Goal: Task Accomplishment & Management: Use online tool/utility

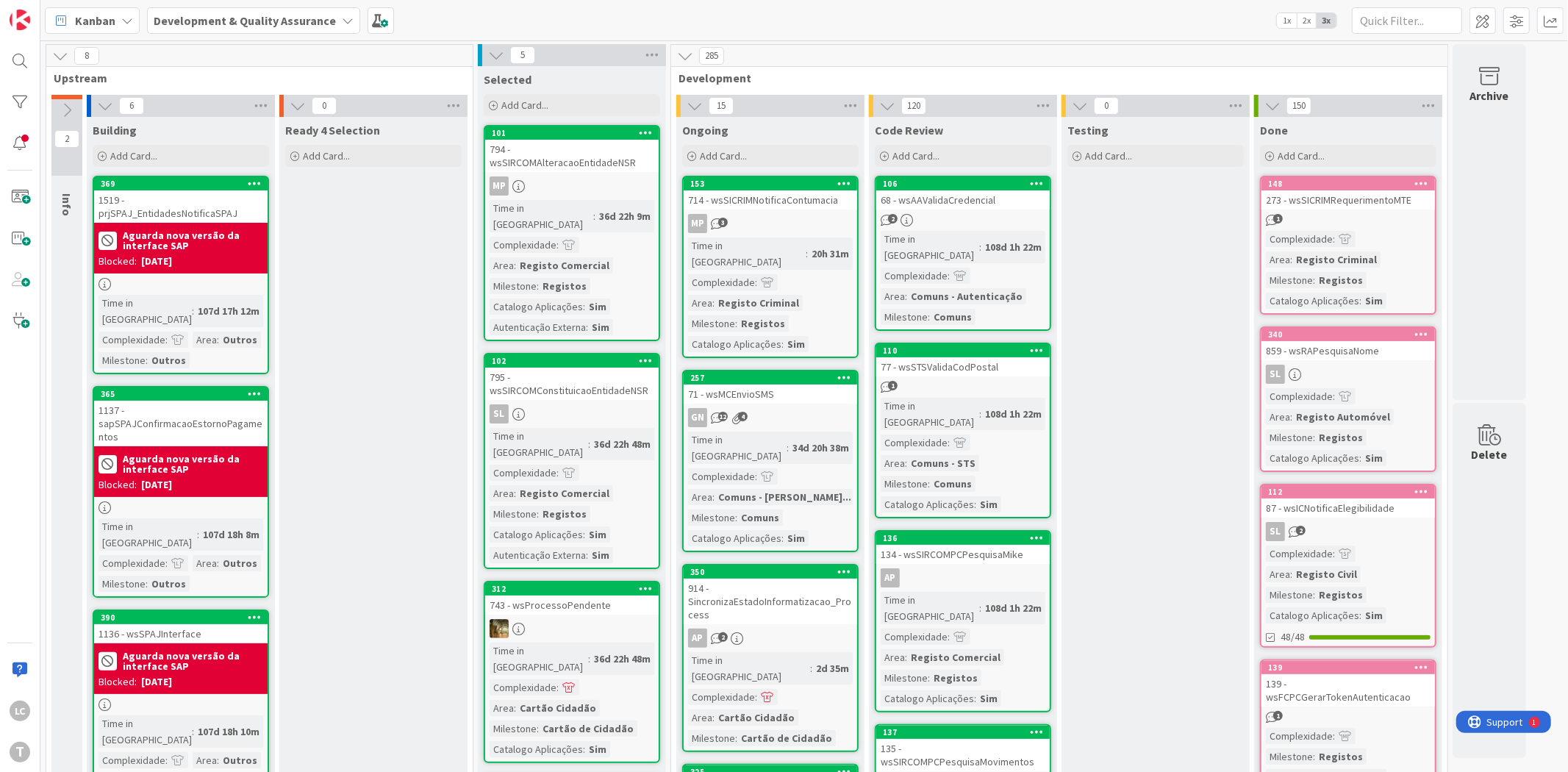
click at [25, 754] on div "T" at bounding box center [20, 751] width 21 height 21
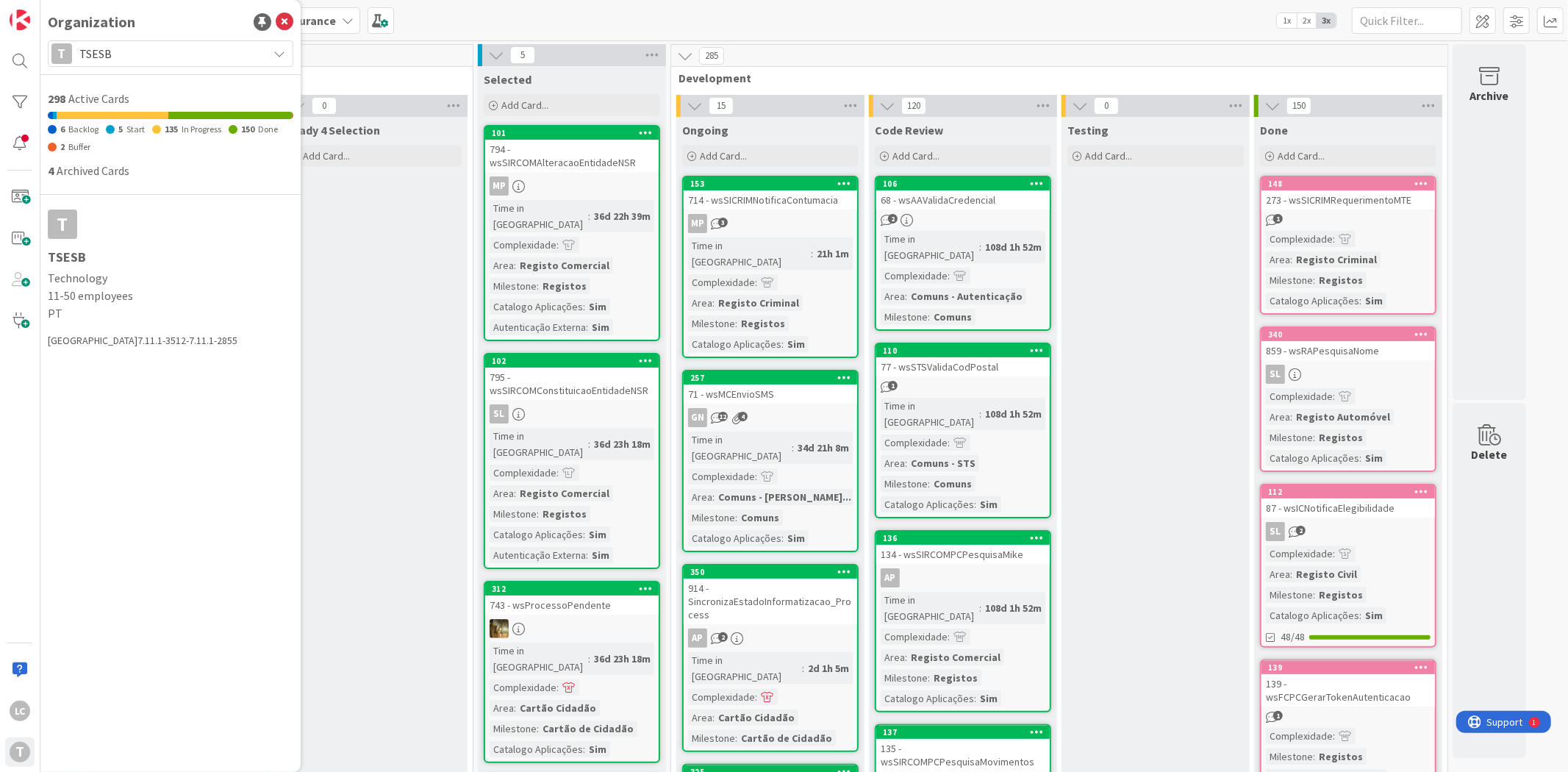
click at [178, 52] on span "TSESB" at bounding box center [170, 53] width 181 height 21
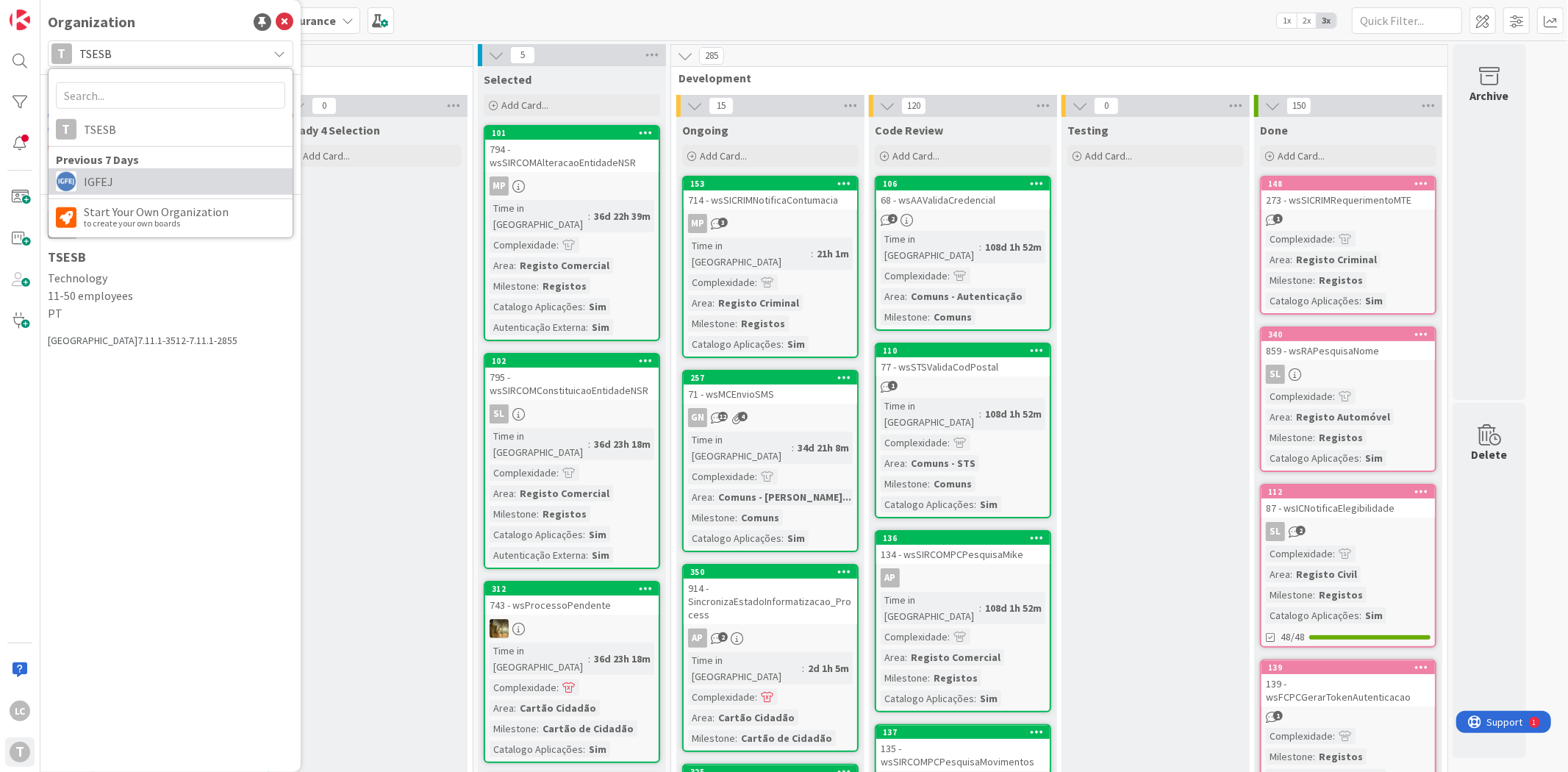
click at [145, 186] on span "IGFEJ" at bounding box center [184, 181] width 202 height 22
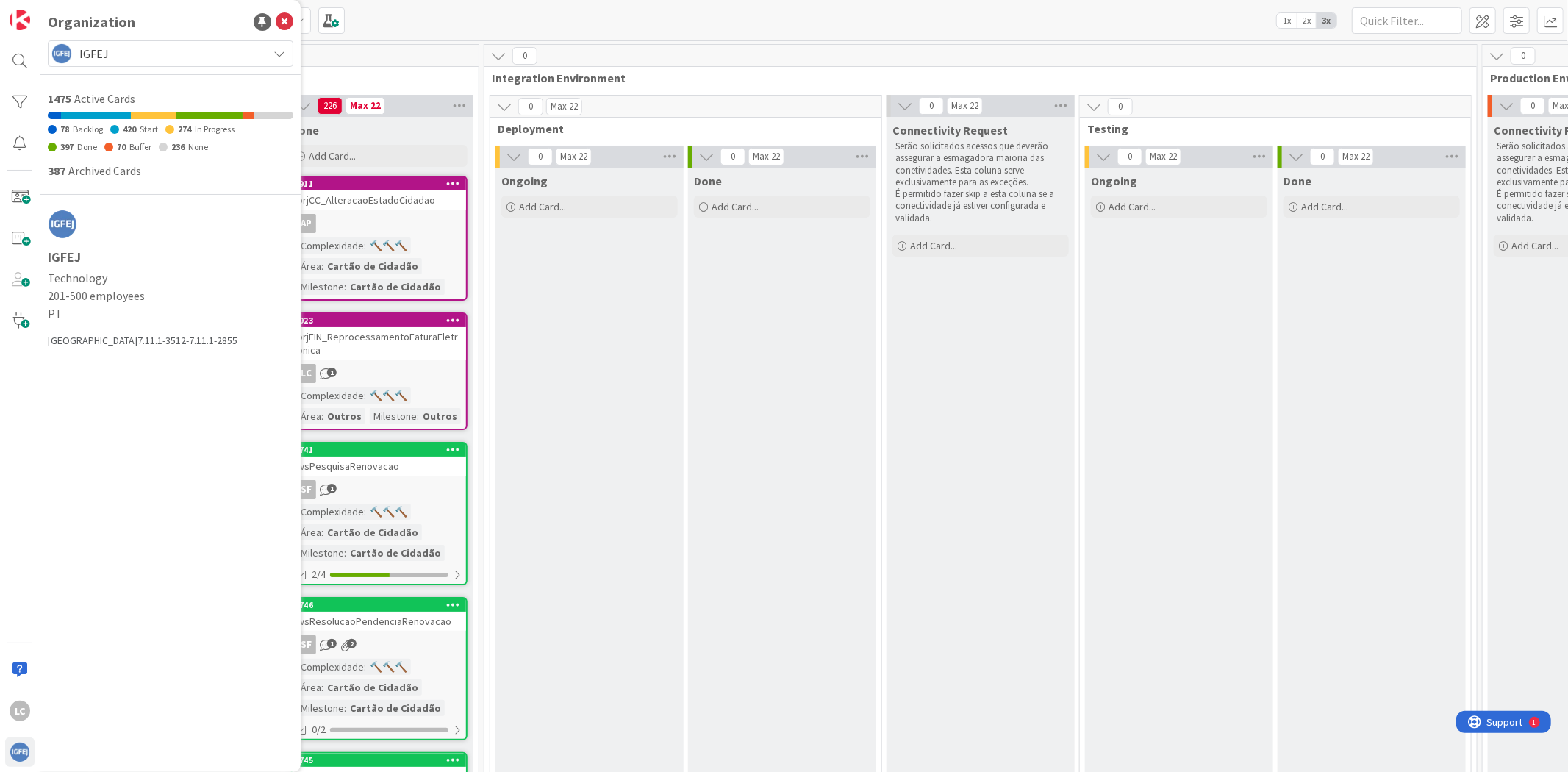
scroll to position [0, 655]
